Goal: Transaction & Acquisition: Purchase product/service

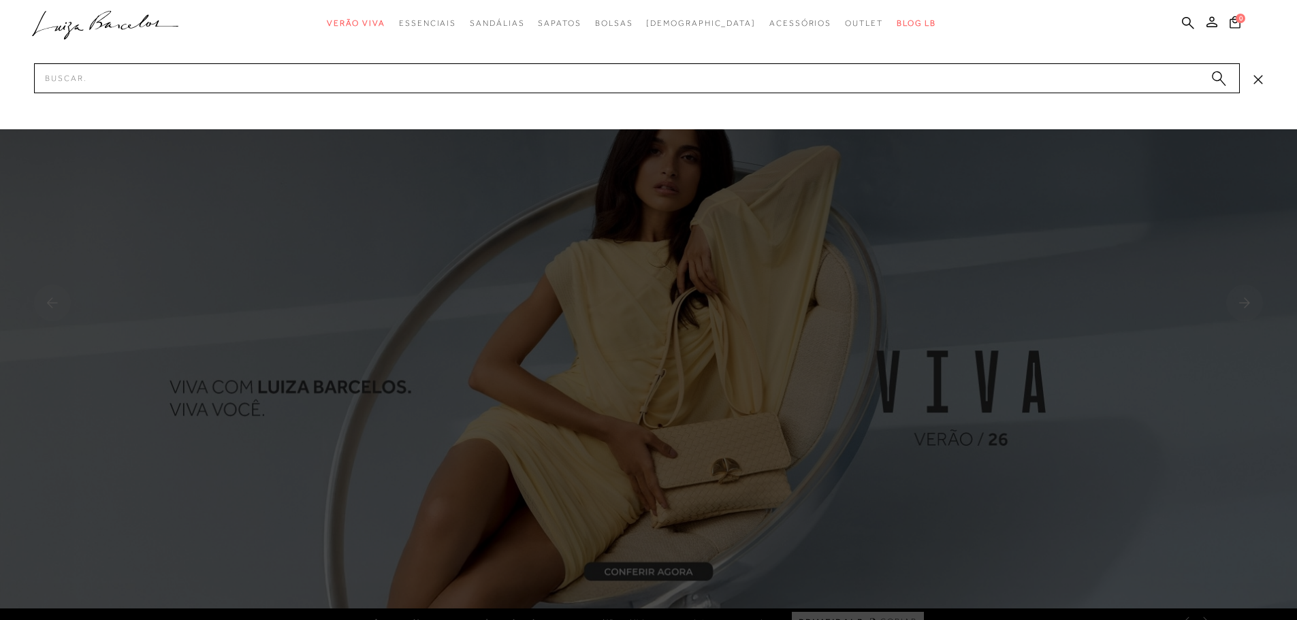
click at [411, 86] on input "Pesquisar" at bounding box center [637, 78] width 1206 height 30
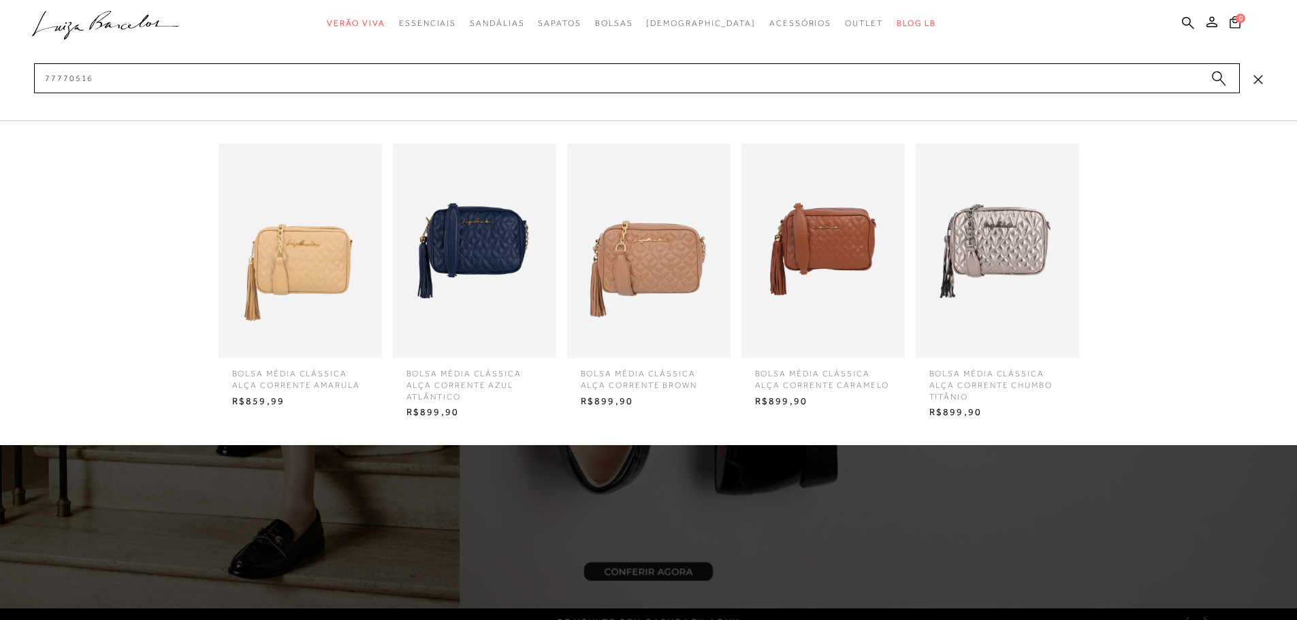
type input "77770516"
click at [834, 235] on img at bounding box center [822, 251] width 163 height 214
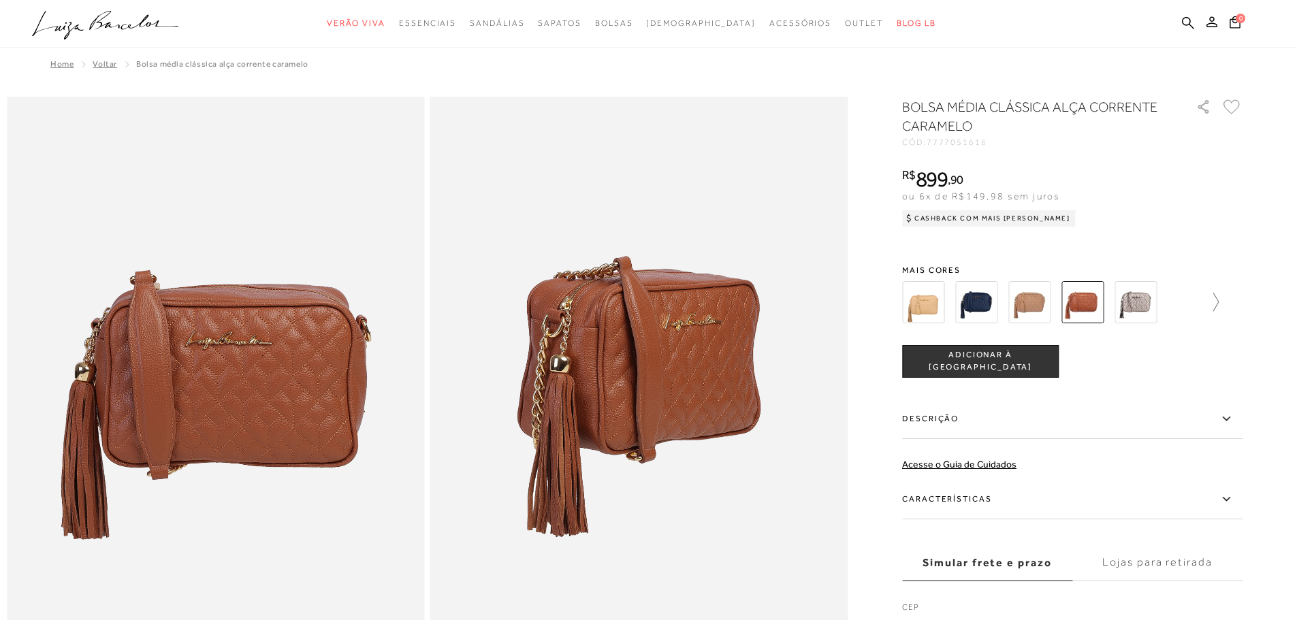
click at [1215, 305] on icon at bounding box center [1209, 302] width 19 height 19
click at [1240, 304] on icon at bounding box center [1232, 302] width 19 height 19
click at [1242, 306] on icon at bounding box center [1232, 302] width 19 height 19
click at [1238, 306] on div at bounding box center [1080, 302] width 317 height 50
click at [913, 302] on icon at bounding box center [911, 302] width 19 height 19
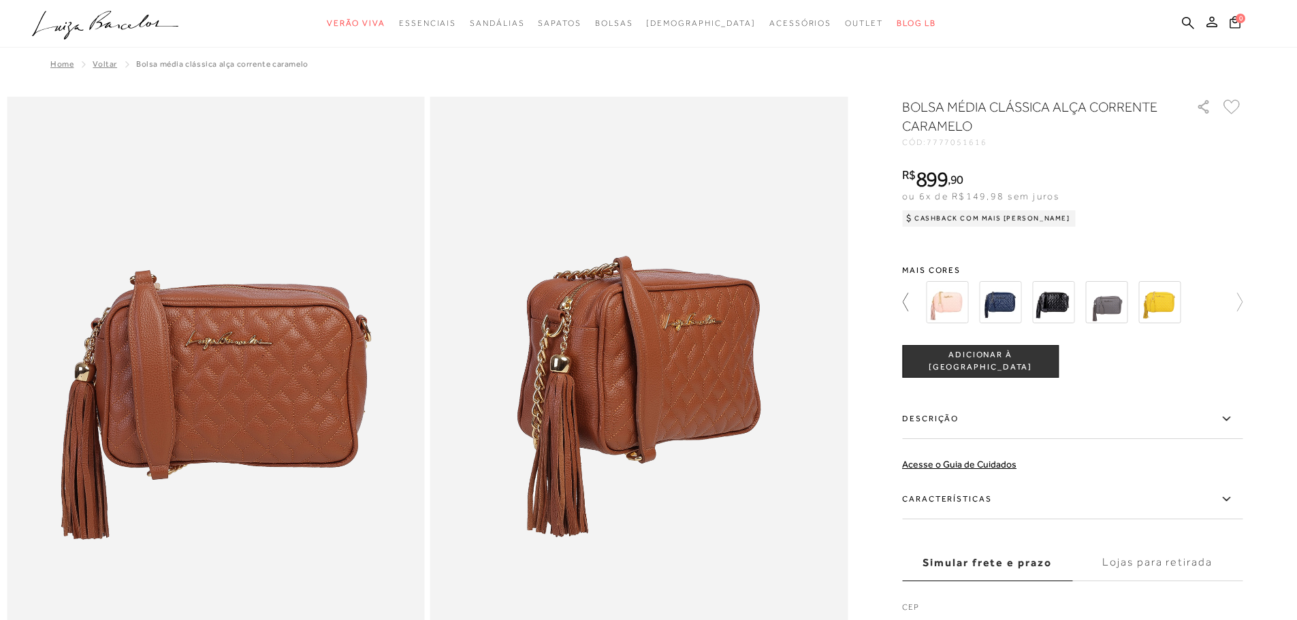
click at [914, 302] on icon at bounding box center [911, 302] width 19 height 19
click at [910, 302] on icon at bounding box center [911, 302] width 19 height 19
click at [910, 303] on icon at bounding box center [911, 302] width 19 height 19
click at [910, 303] on img at bounding box center [923, 302] width 42 height 42
